Goal: Transaction & Acquisition: Download file/media

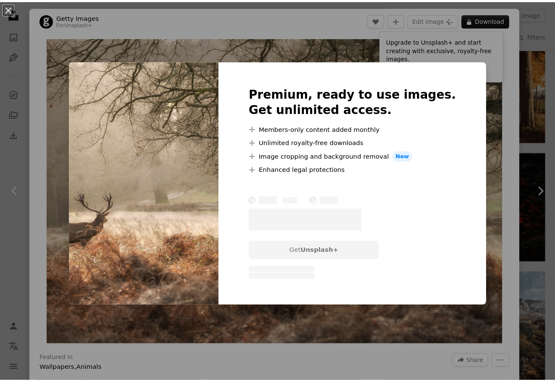
scroll to position [1005, 0]
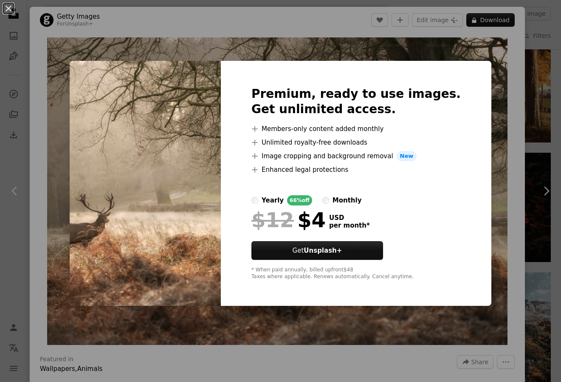
click at [509, 52] on div "An X shape Premium, ready to use images. Get unlimited access. A plus sign Memb…" at bounding box center [280, 191] width 561 height 382
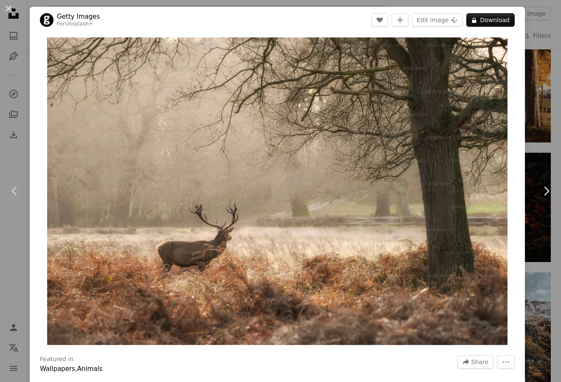
click at [515, 51] on div "Zoom in" at bounding box center [278, 191] width 496 height 316
click at [535, 39] on div "An X shape Chevron left Chevron right Getty Images For Unsplash+ A heart A plus…" at bounding box center [280, 191] width 561 height 382
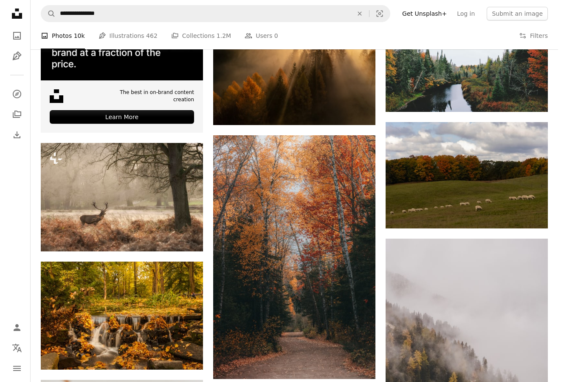
scroll to position [1515, 0]
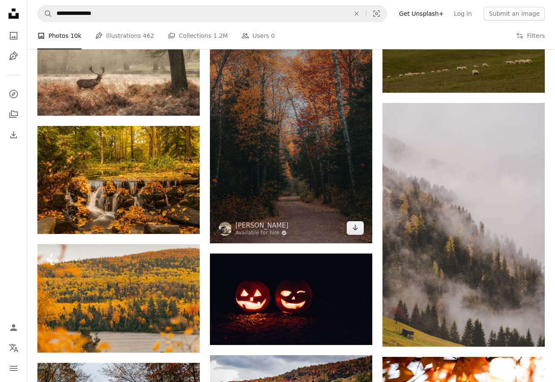
click at [294, 115] on img at bounding box center [291, 122] width 162 height 244
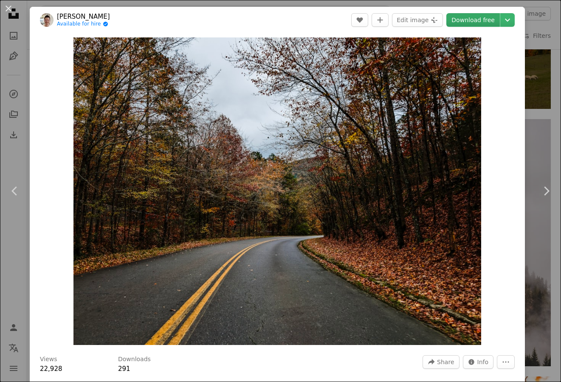
click at [476, 20] on link "Download free" at bounding box center [474, 20] width 54 height 14
